Goal: Transaction & Acquisition: Purchase product/service

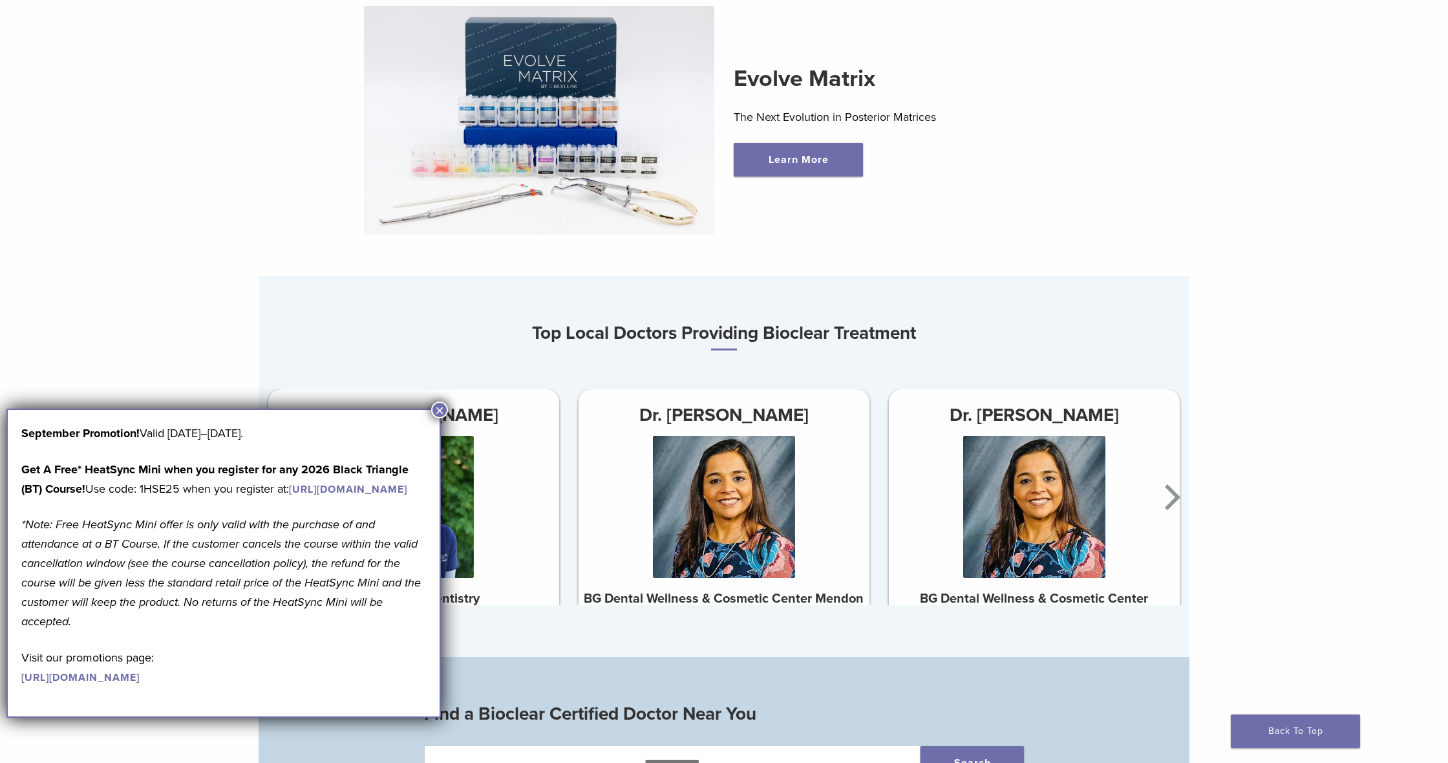
scroll to position [625, 0]
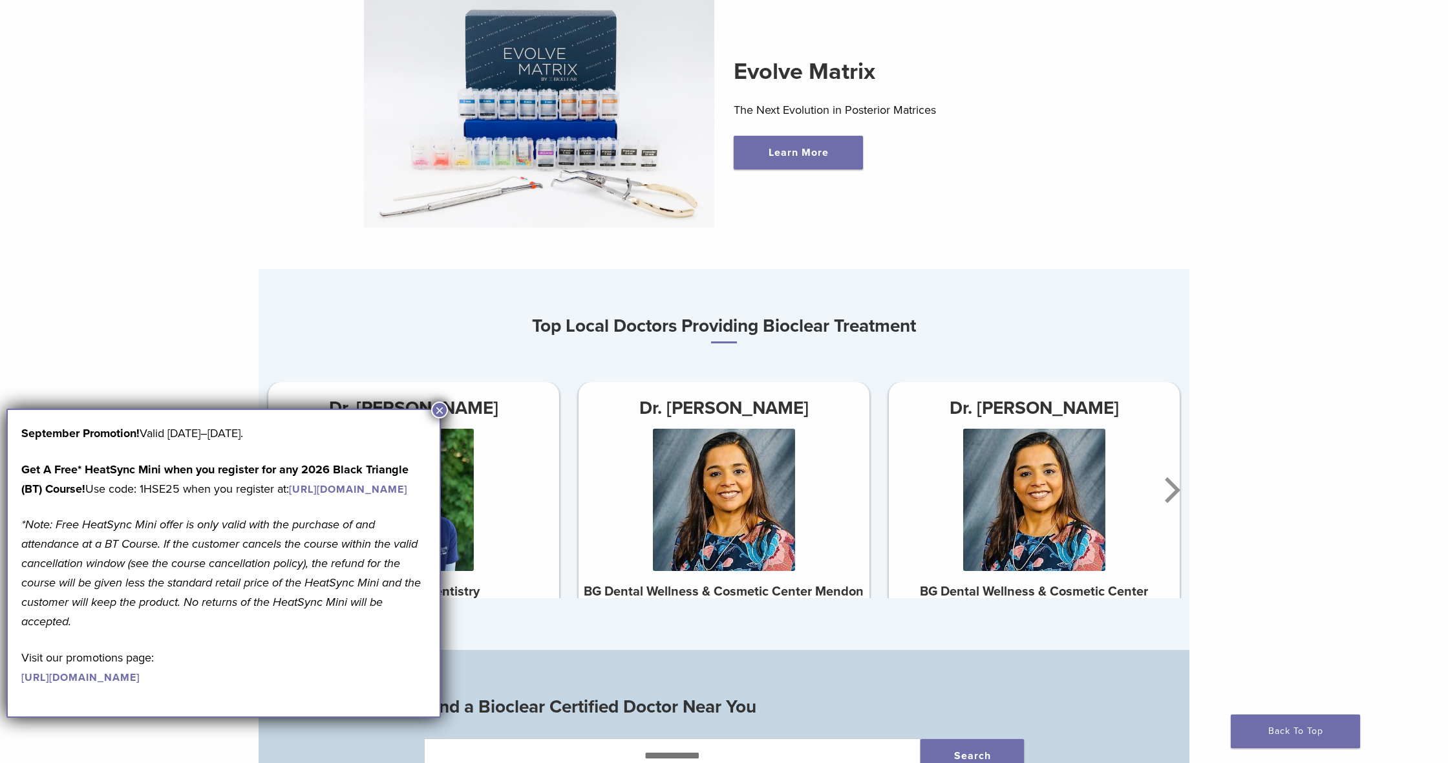
click at [436, 411] on button "×" at bounding box center [439, 410] width 17 height 17
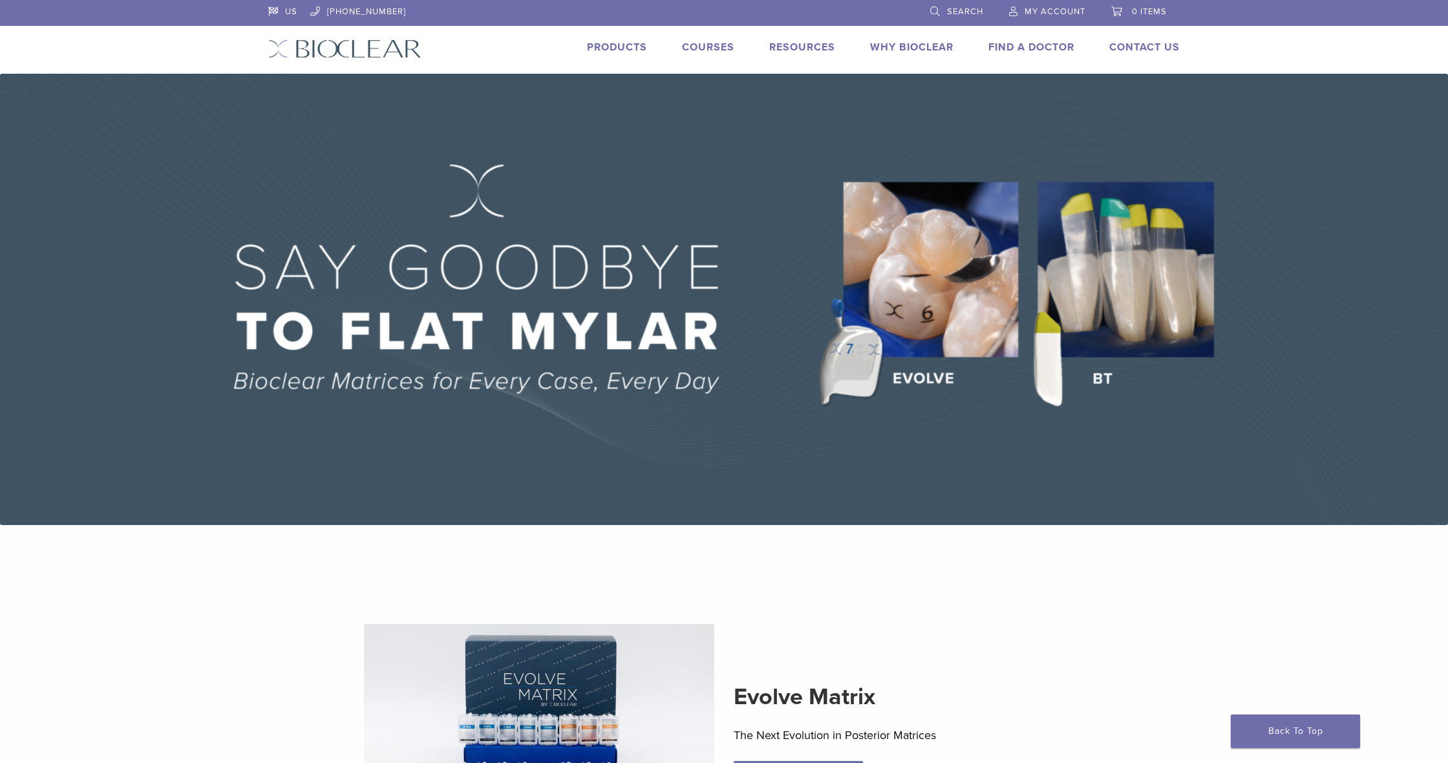
scroll to position [0, 0]
click at [636, 51] on link "Products" at bounding box center [617, 47] width 60 height 13
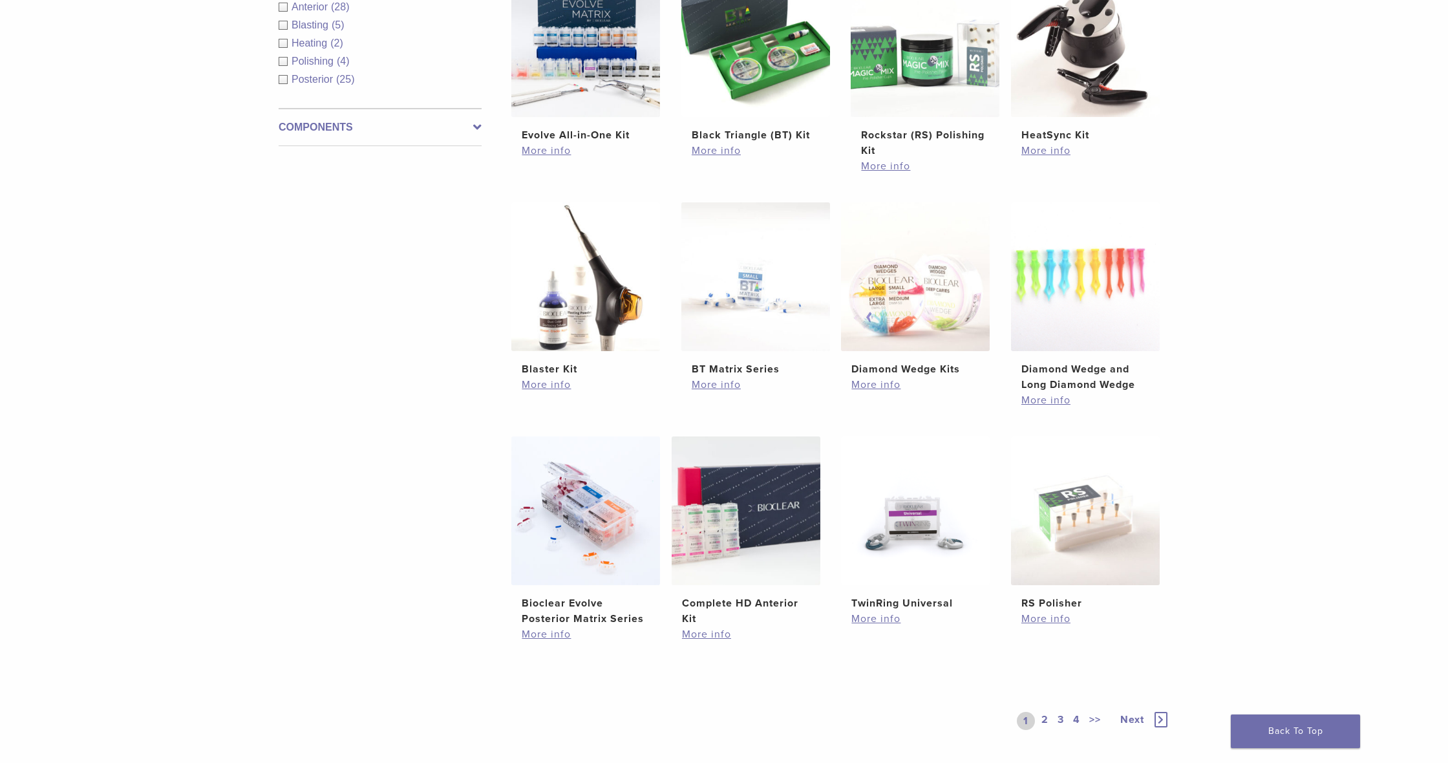
scroll to position [562, 0]
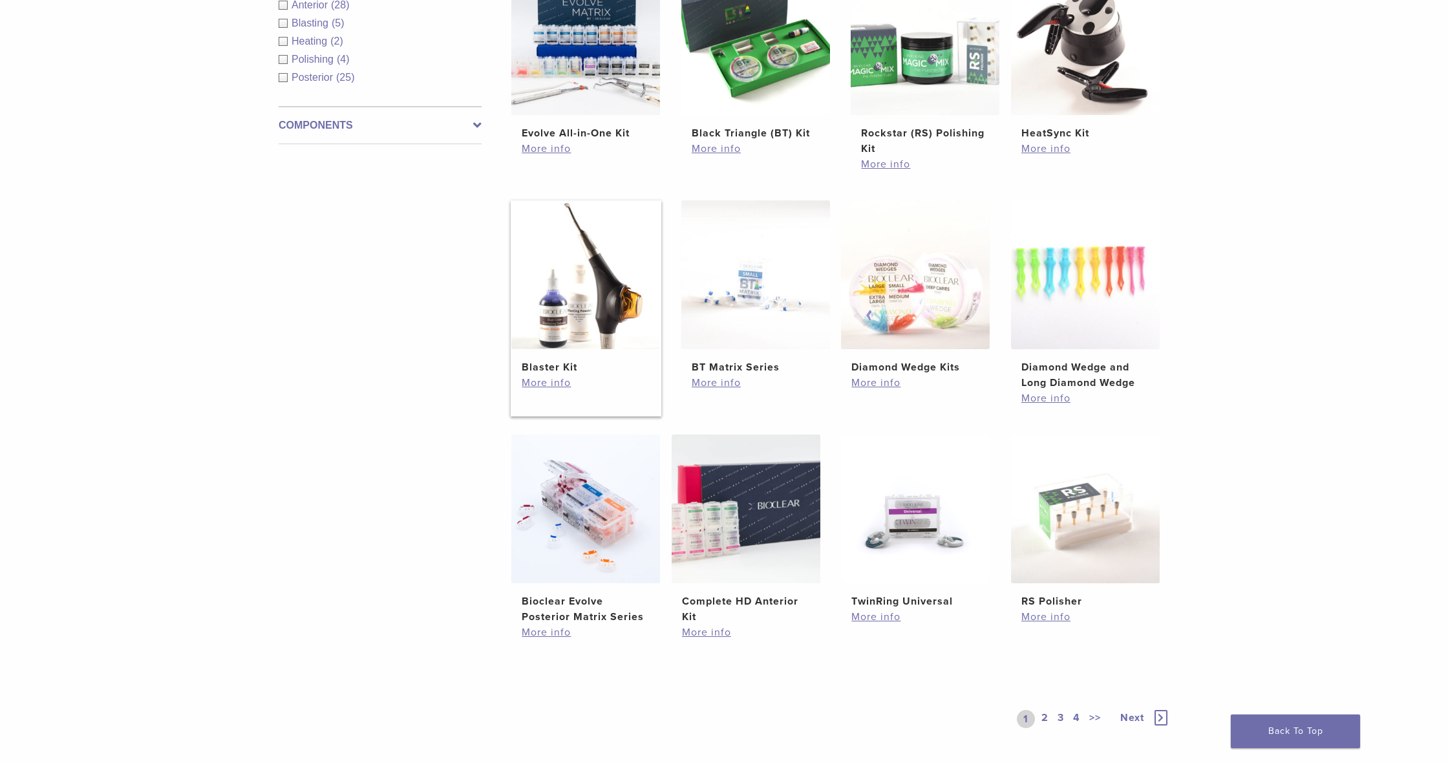
click at [589, 351] on link "Blaster Kit $ 1,574.66" at bounding box center [586, 287] width 151 height 175
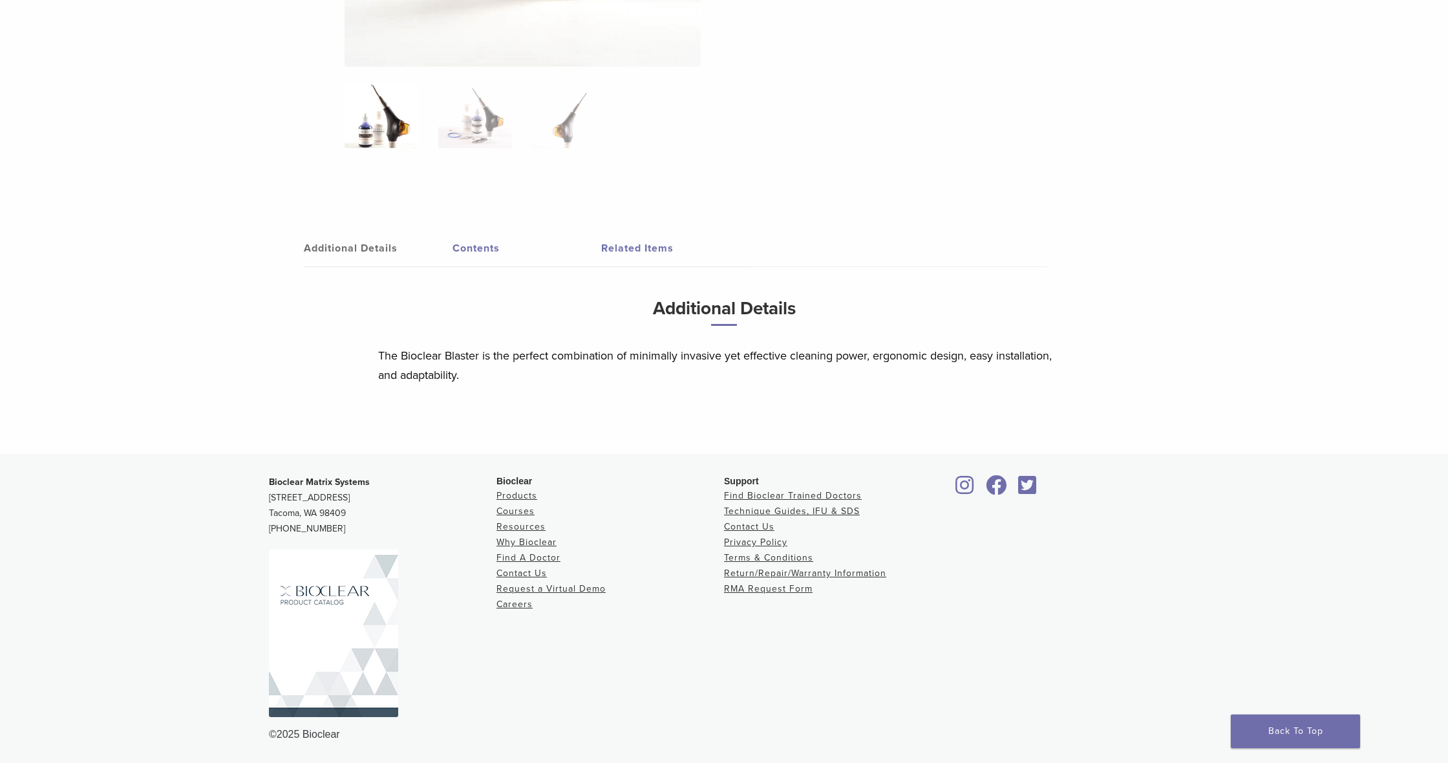
scroll to position [555, 0]
click at [468, 252] on link "Contents" at bounding box center [527, 249] width 149 height 36
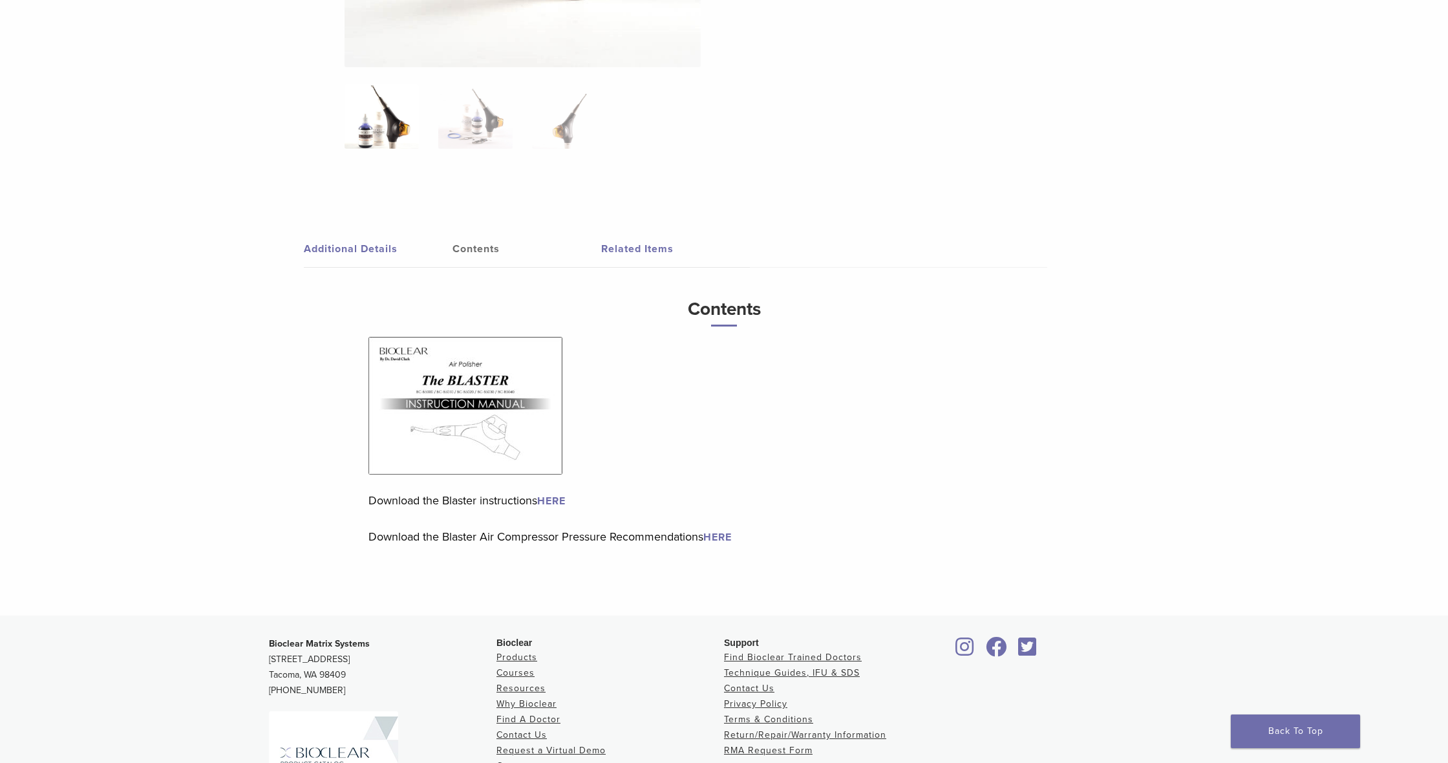
click at [706, 304] on h3 "Contents" at bounding box center [724, 310] width 711 height 33
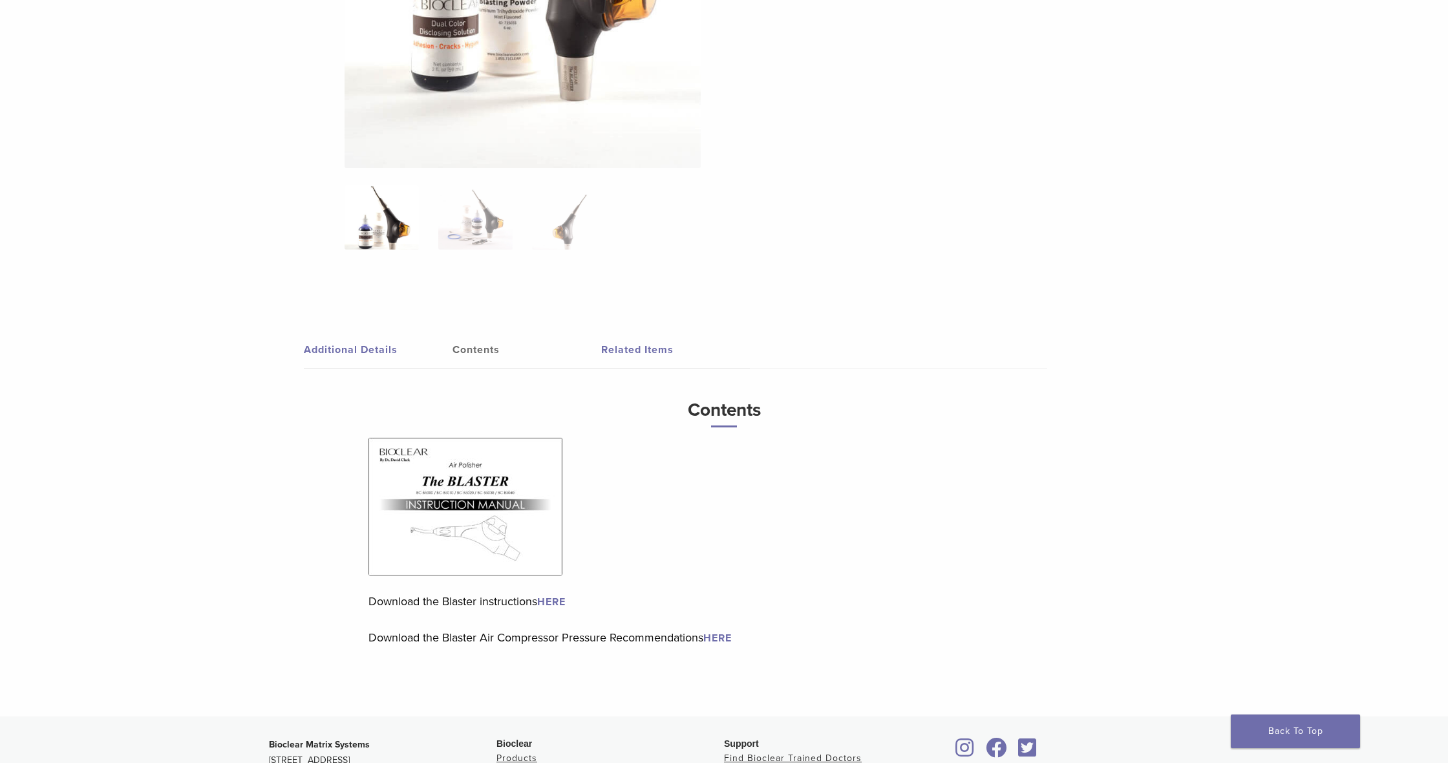
scroll to position [452, 0]
click at [628, 354] on link "Related Items" at bounding box center [675, 352] width 149 height 36
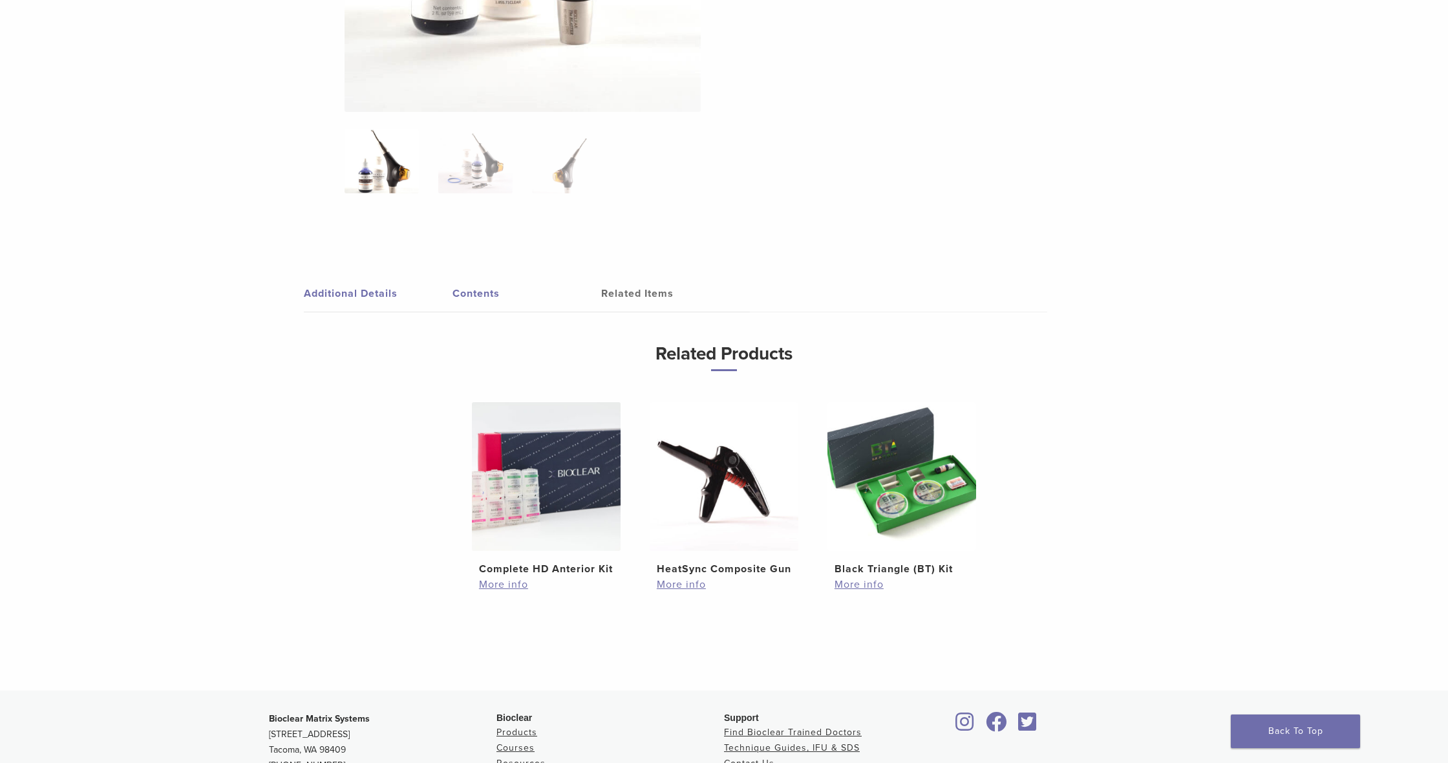
scroll to position [511, 0]
